Goal: Task Accomplishment & Management: Use online tool/utility

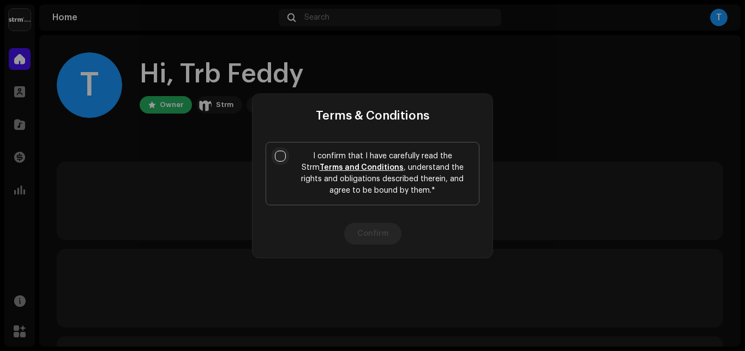
click at [284, 150] on input "I confirm that I have carefully read the Strm Terms and Conditions , understand…" at bounding box center [280, 155] width 11 height 11
checkbox input "true"
click at [359, 238] on button "Confirm" at bounding box center [372, 233] width 57 height 22
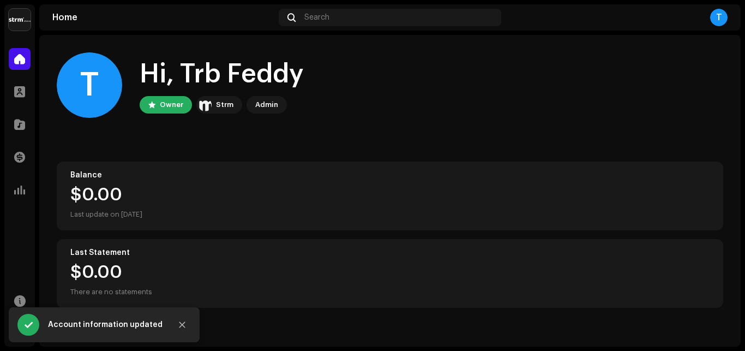
click at [197, 321] on div "Account information updated" at bounding box center [104, 324] width 191 height 35
click at [192, 320] on div "Account information updated" at bounding box center [104, 324] width 191 height 35
click at [188, 320] on button "Close" at bounding box center [182, 325] width 22 height 22
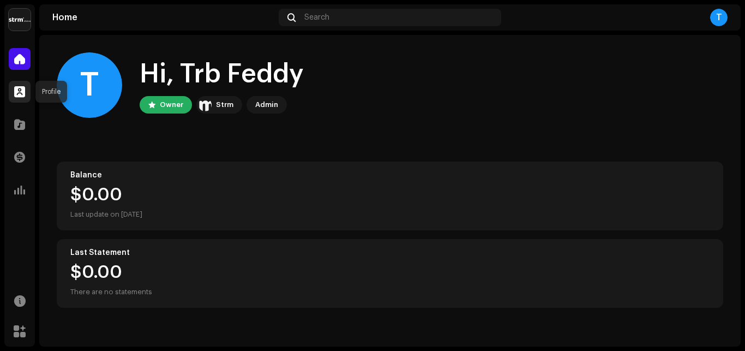
click at [13, 93] on div at bounding box center [20, 92] width 22 height 22
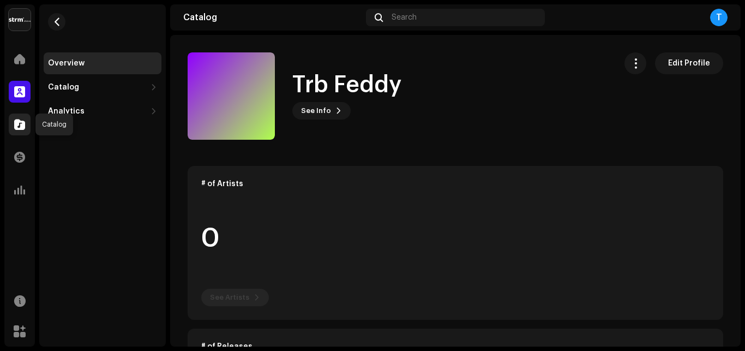
click at [25, 130] on div at bounding box center [20, 124] width 22 height 22
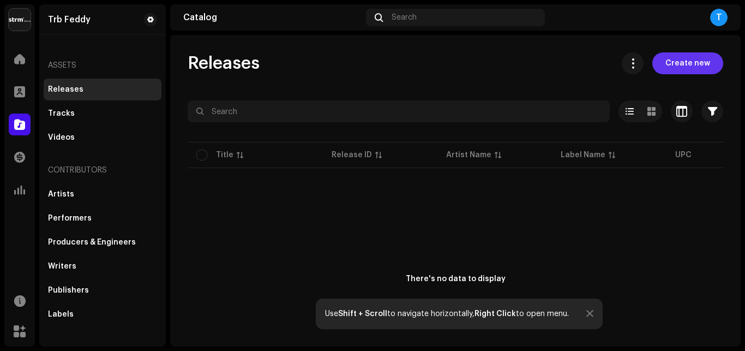
click at [692, 73] on span "Create new" at bounding box center [687, 63] width 45 height 22
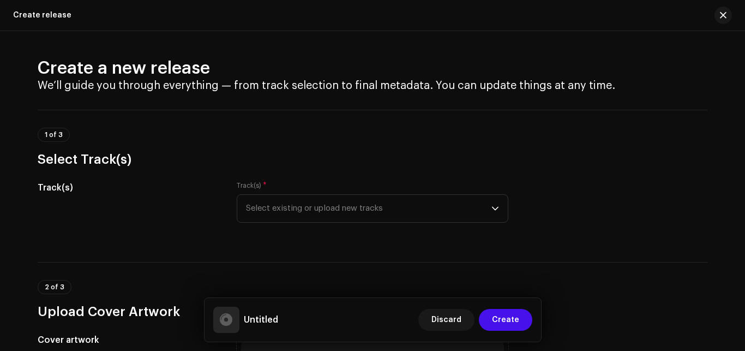
click at [569, 128] on div "1 of 3 Select Track(s)" at bounding box center [373, 148] width 670 height 40
